Goal: Task Accomplishment & Management: Manage account settings

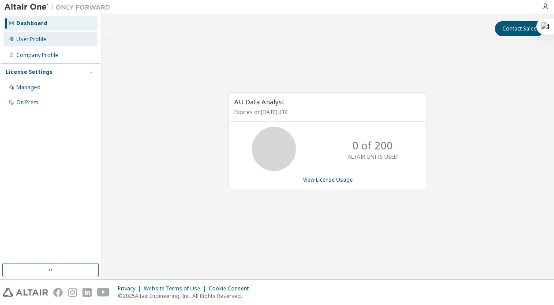
click at [55, 41] on div "User Profile" at bounding box center [51, 39] width 94 height 14
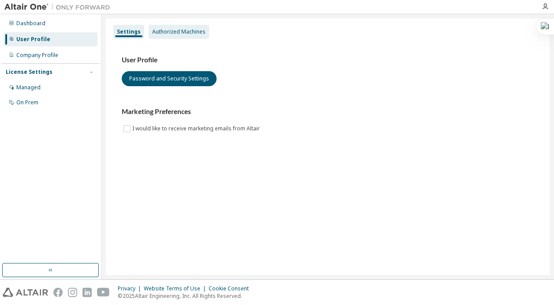
click at [173, 29] on div "Authorized Machines" at bounding box center [178, 31] width 53 height 7
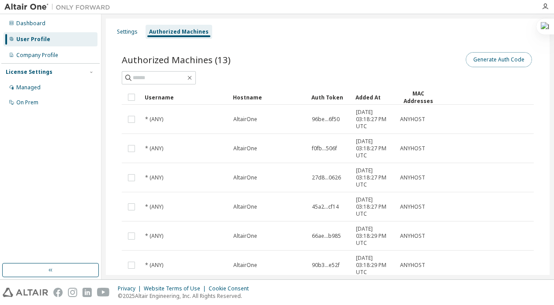
click at [471, 59] on button "Generate Auth Code" at bounding box center [499, 59] width 66 height 15
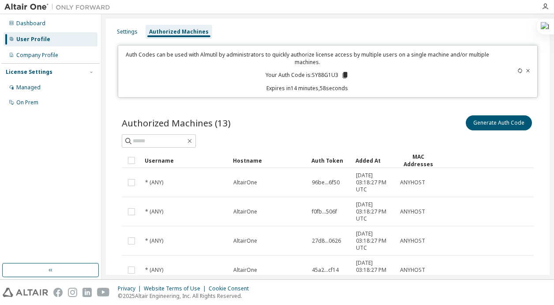
click at [322, 77] on p "Your Auth Code is: SY88G1U3" at bounding box center [307, 75] width 83 height 8
copy p "SY88G1U3"
click at [298, 132] on div "Authorized Machines (13) Generate Auth Code" at bounding box center [328, 130] width 412 height 34
click at [56, 23] on div "Dashboard" at bounding box center [51, 23] width 94 height 14
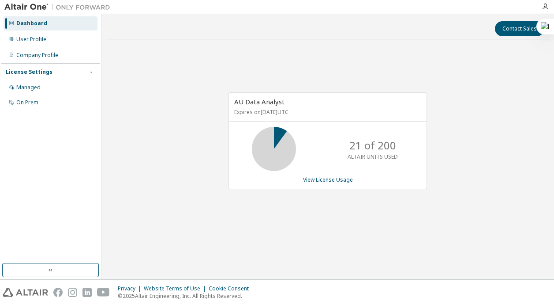
click at [388, 157] on p "ALTAIR UNITS USED" at bounding box center [373, 157] width 50 height 8
